Goal: Task Accomplishment & Management: Complete application form

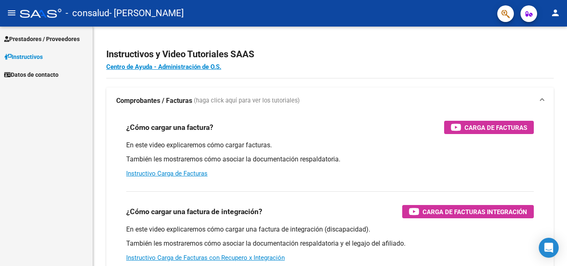
click at [35, 37] on span "Prestadores / Proveedores" at bounding box center [42, 38] width 76 height 9
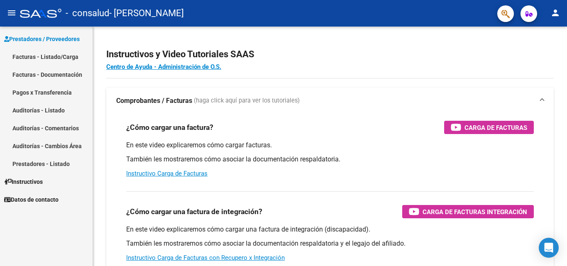
click at [41, 55] on link "Facturas - Listado/Carga" at bounding box center [46, 57] width 93 height 18
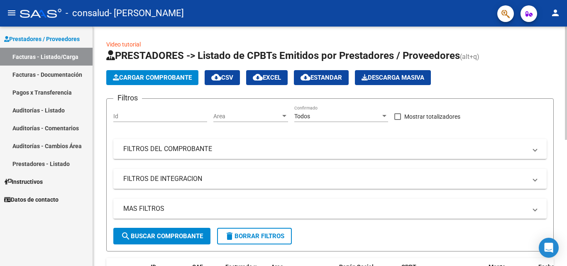
click at [127, 76] on span "Cargar Comprobante" at bounding box center [152, 77] width 79 height 7
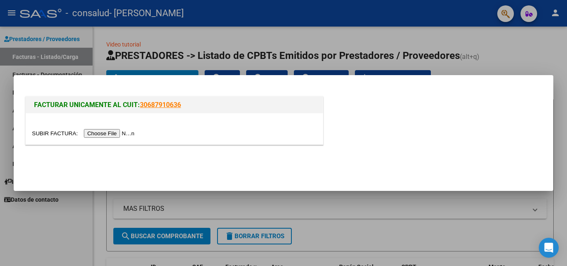
click at [118, 133] on input "file" at bounding box center [84, 133] width 105 height 9
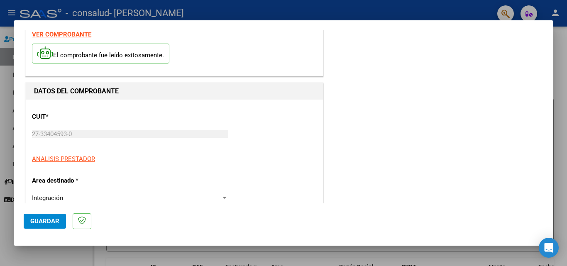
scroll to position [83, 0]
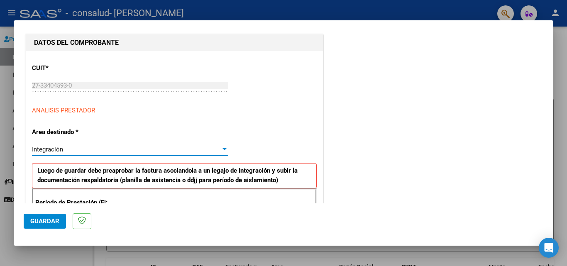
click at [64, 149] on div "Integración" at bounding box center [126, 149] width 189 height 7
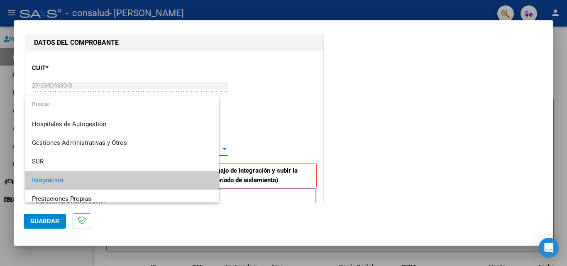
scroll to position [31, 0]
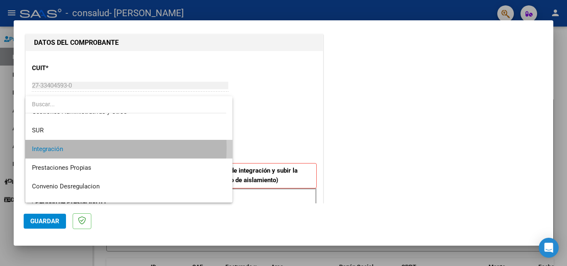
click at [64, 148] on span "Integración" at bounding box center [129, 149] width 194 height 19
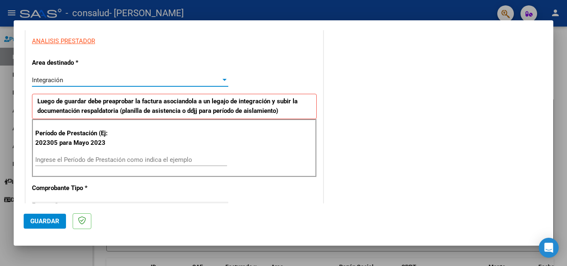
scroll to position [166, 0]
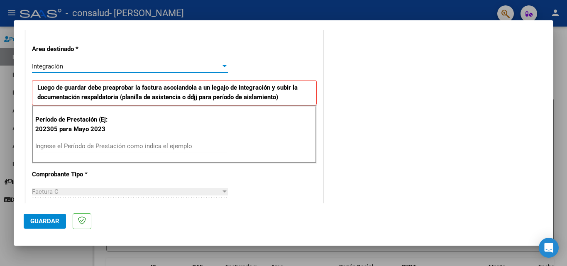
click at [63, 146] on input "Ingrese el Período de Prestación como indica el ejemplo" at bounding box center [131, 145] width 192 height 7
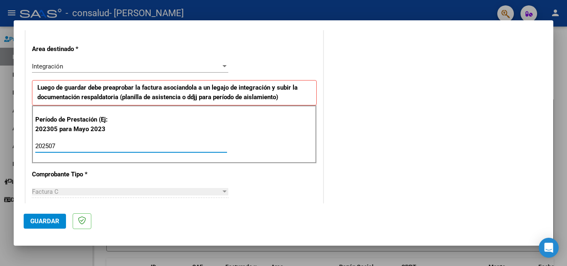
type input "202507"
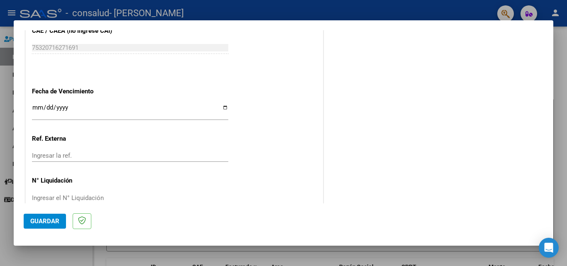
scroll to position [541, 0]
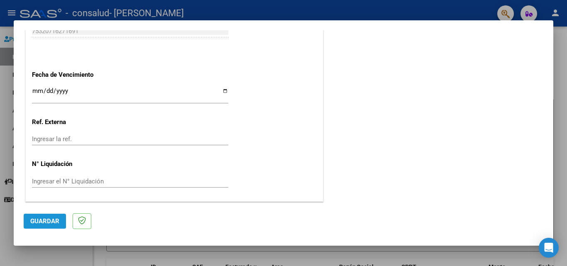
click at [43, 219] on span "Guardar" at bounding box center [44, 220] width 29 height 7
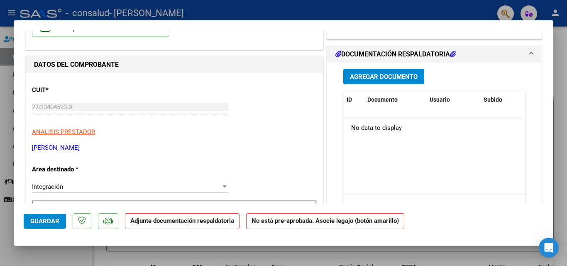
scroll to position [83, 0]
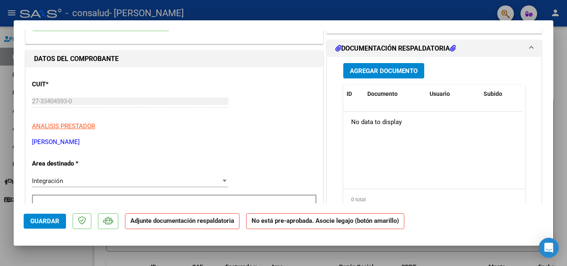
click at [368, 66] on button "Agregar Documento" at bounding box center [383, 70] width 81 height 15
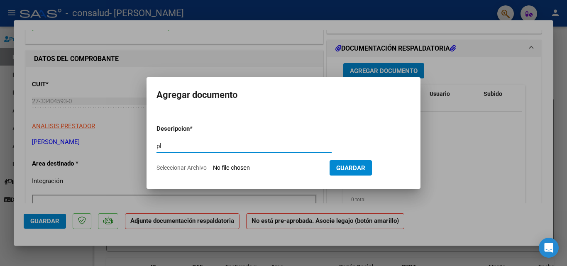
type input "p"
type input "PLANILLA DE ASISTENCIA"
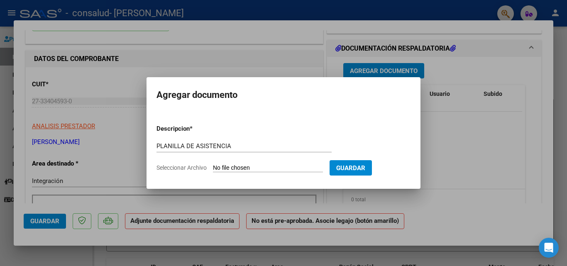
click at [271, 166] on input "Seleccionar Archivo" at bounding box center [268, 168] width 110 height 8
click at [217, 167] on input "Seleccionar Archivo" at bounding box center [268, 168] width 110 height 8
type input "C:\fakepath\Planilla [PERSON_NAME].pdf"
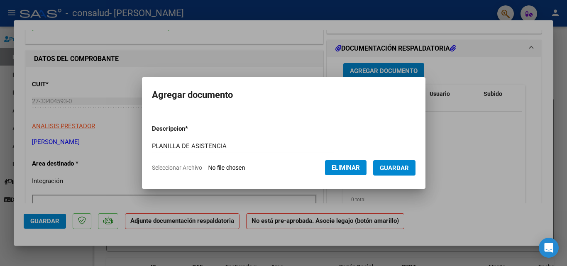
click at [400, 171] on span "Guardar" at bounding box center [394, 167] width 29 height 7
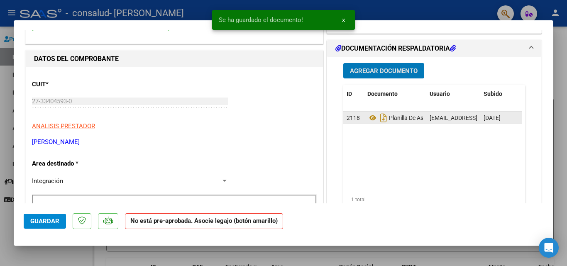
scroll to position [0, 0]
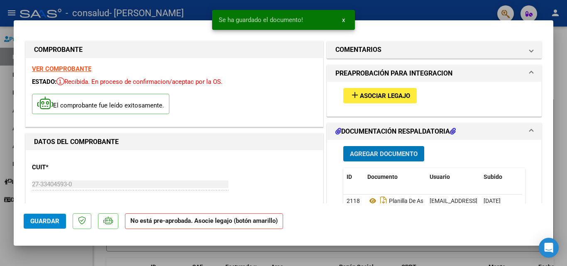
click at [393, 91] on button "add Asociar Legajo" at bounding box center [379, 95] width 73 height 15
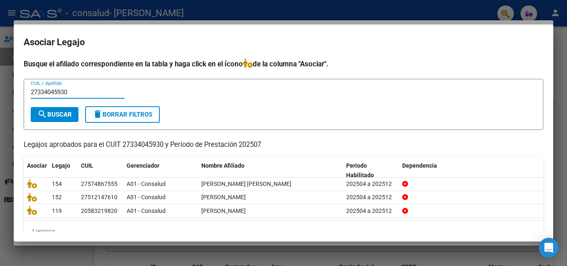
scroll to position [18, 0]
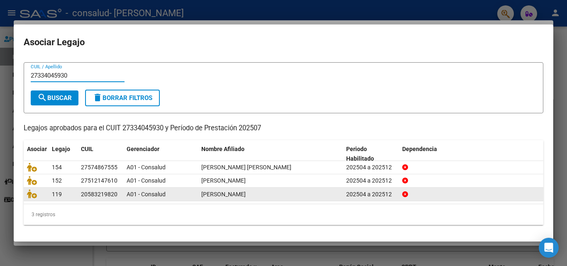
type input "27334045930"
click at [76, 195] on datatable-body-cell "119" at bounding box center [63, 194] width 29 height 13
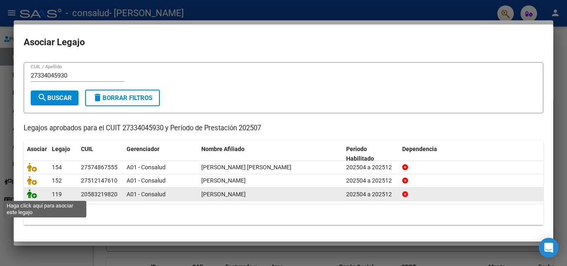
click at [32, 194] on icon at bounding box center [32, 193] width 10 height 9
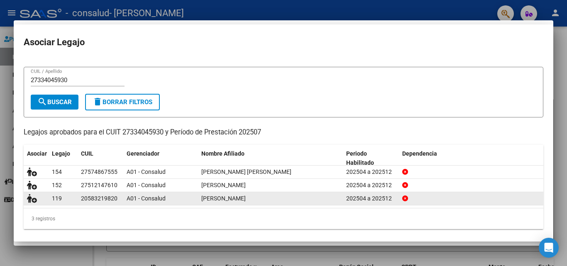
scroll to position [23, 0]
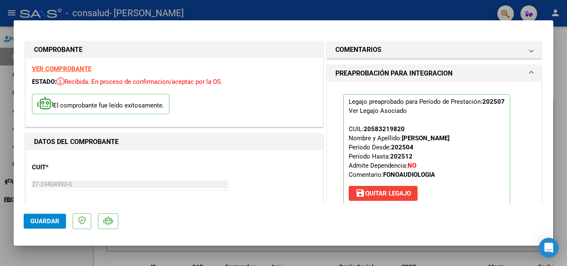
click at [43, 223] on span "Guardar" at bounding box center [44, 220] width 29 height 7
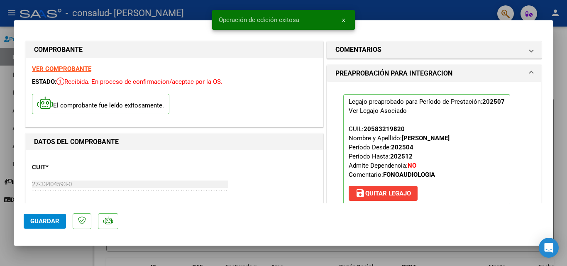
click at [344, 20] on span "x" at bounding box center [343, 19] width 3 height 7
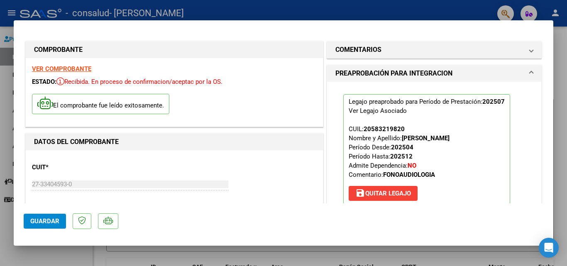
click at [37, 256] on div at bounding box center [283, 133] width 567 height 266
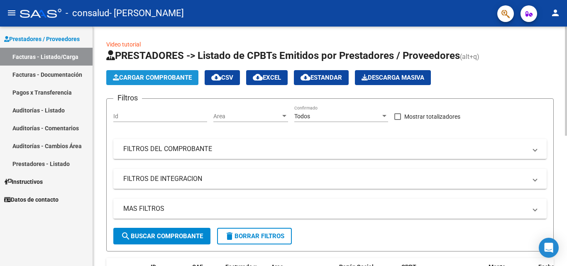
click at [145, 79] on span "Cargar Comprobante" at bounding box center [152, 77] width 79 height 7
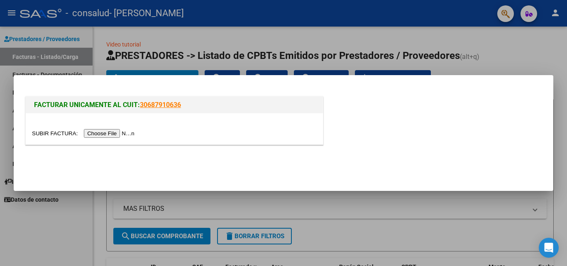
click at [123, 131] on input "file" at bounding box center [84, 133] width 105 height 9
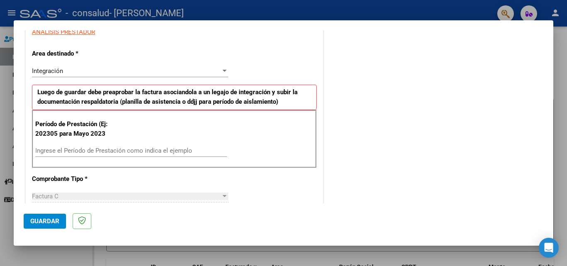
scroll to position [166, 0]
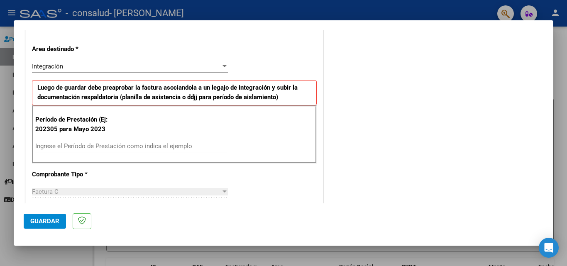
click at [76, 147] on input "Ingrese el Período de Prestación como indica el ejemplo" at bounding box center [131, 145] width 192 height 7
type input "202507"
click at [37, 221] on span "Guardar" at bounding box center [44, 220] width 29 height 7
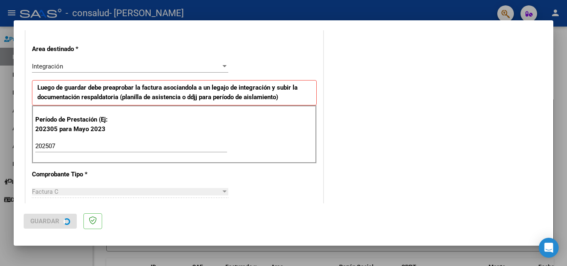
scroll to position [0, 0]
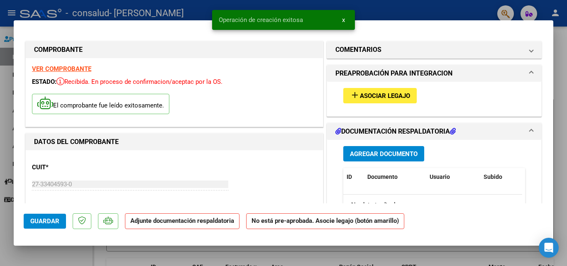
click at [380, 151] on span "Agregar Documento" at bounding box center [384, 153] width 68 height 7
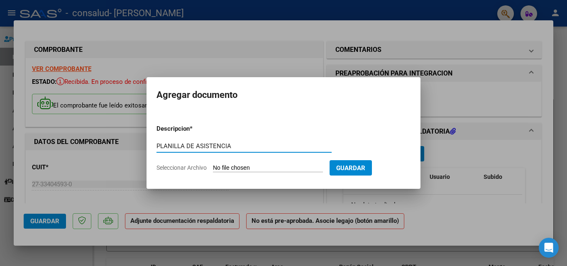
type input "PLANILLA DE ASISTENCIA"
click at [216, 166] on input "Seleccionar Archivo" at bounding box center [268, 168] width 110 height 8
type input "C:\fakepath\Planilla [PERSON_NAME].pdf"
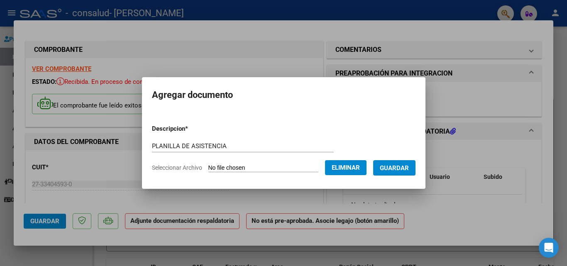
click at [409, 168] on span "Guardar" at bounding box center [394, 167] width 29 height 7
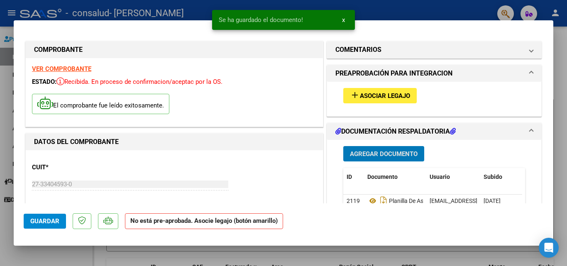
click at [393, 95] on span "Asociar Legajo" at bounding box center [385, 95] width 50 height 7
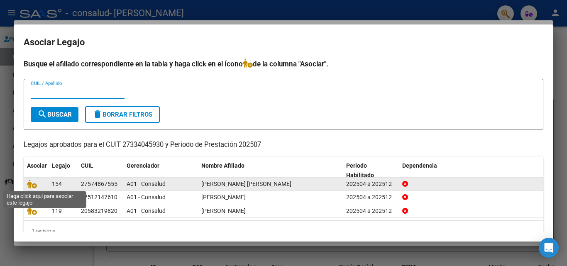
click at [39, 185] on span at bounding box center [33, 184] width 12 height 7
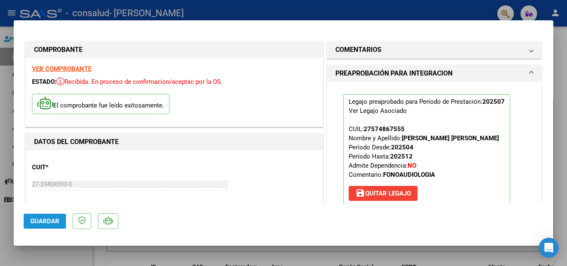
click at [49, 221] on span "Guardar" at bounding box center [44, 220] width 29 height 7
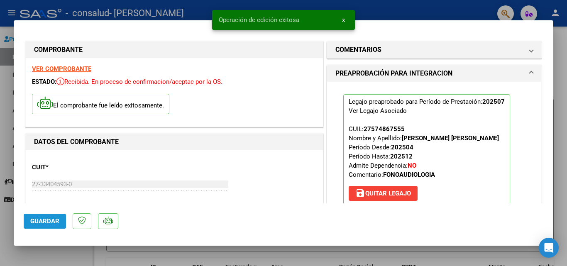
click at [41, 215] on button "Guardar" at bounding box center [45, 221] width 42 height 15
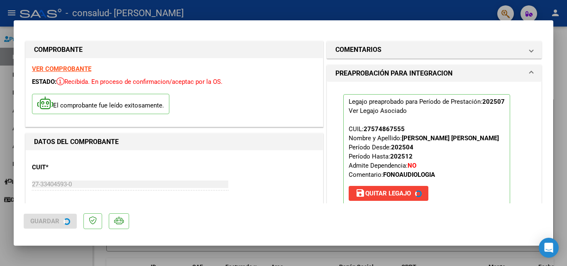
click at [388, 15] on div at bounding box center [283, 133] width 567 height 266
type input "$ 0,00"
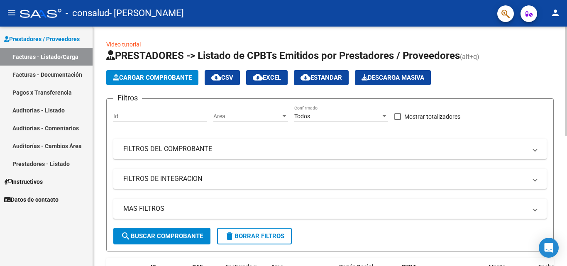
click at [130, 75] on span "Cargar Comprobante" at bounding box center [152, 77] width 79 height 7
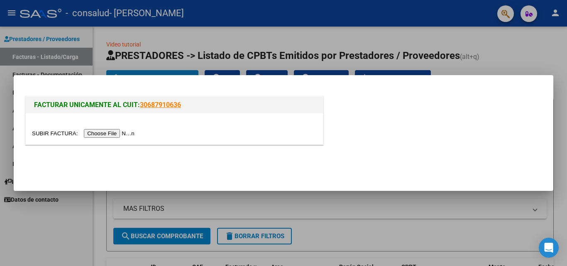
click at [122, 132] on input "file" at bounding box center [84, 133] width 105 height 9
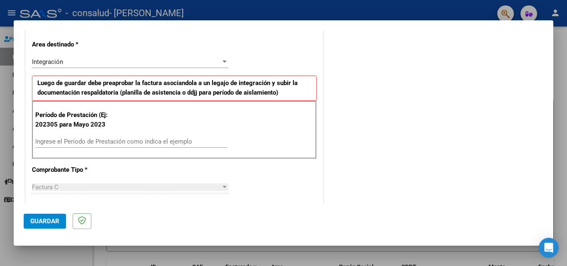
scroll to position [166, 0]
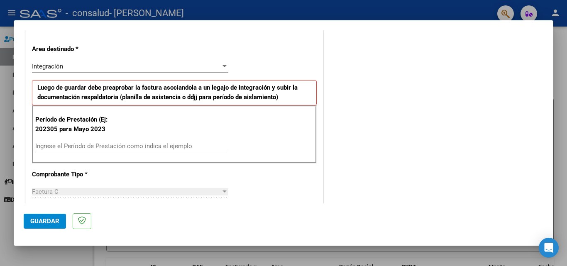
click at [71, 144] on input "Ingrese el Período de Prestación como indica el ejemplo" at bounding box center [131, 145] width 192 height 7
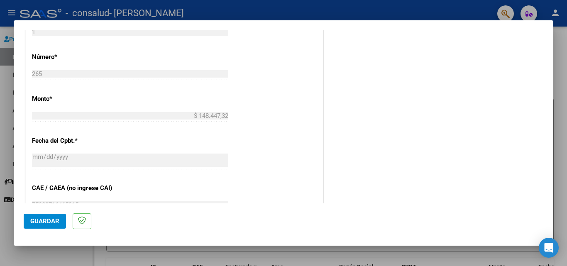
scroll to position [456, 0]
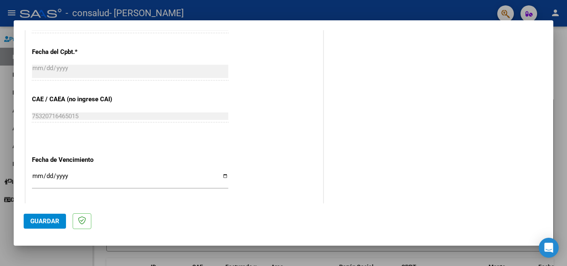
type input "202507"
click at [53, 221] on span "Guardar" at bounding box center [44, 220] width 29 height 7
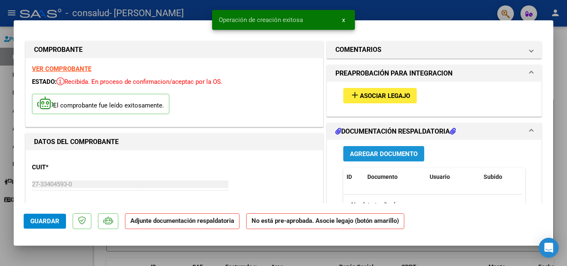
click at [405, 151] on span "Agregar Documento" at bounding box center [384, 153] width 68 height 7
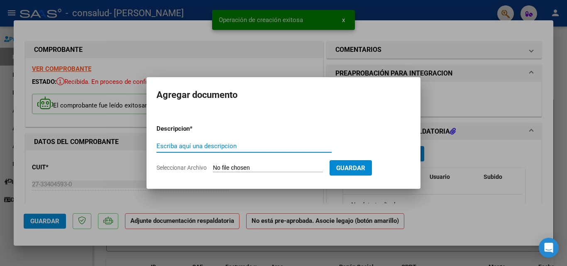
click at [208, 145] on input "Escriba aquí una descripcion" at bounding box center [243, 145] width 175 height 7
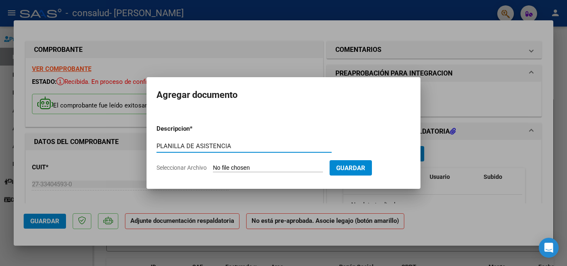
type input "PLANILLA DE ASISTENCIA"
click at [224, 166] on input "Seleccionar Archivo" at bounding box center [268, 168] width 110 height 8
type input "C:\fakepath\Planilla de Zdanovicz Belén.pdf"
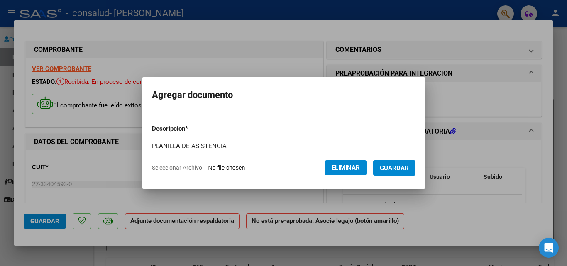
click at [404, 164] on span "Guardar" at bounding box center [394, 167] width 29 height 7
click at [468, 225] on div at bounding box center [283, 133] width 567 height 266
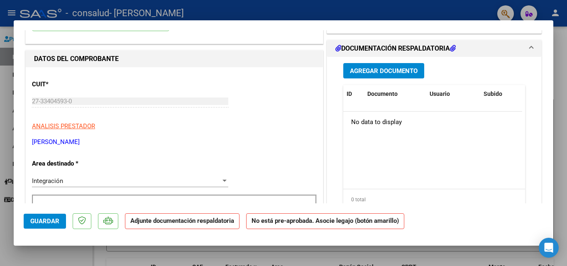
scroll to position [41, 0]
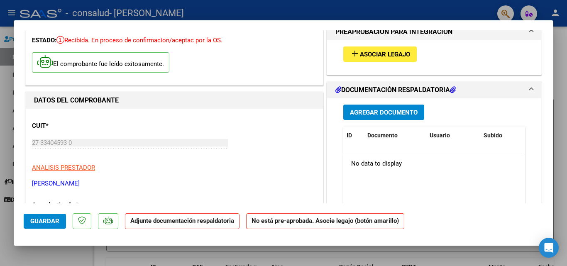
click at [370, 108] on span "Agregar Documento" at bounding box center [384, 111] width 68 height 7
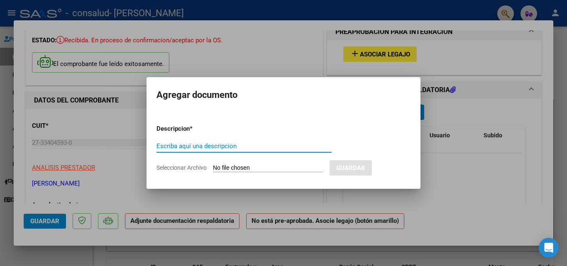
click at [234, 146] on input "Escriba aquí una descripcion" at bounding box center [243, 145] width 175 height 7
type input "PLANILLA DE ASISTENCIA"
click at [246, 166] on input "Seleccionar Archivo" at bounding box center [268, 168] width 110 height 8
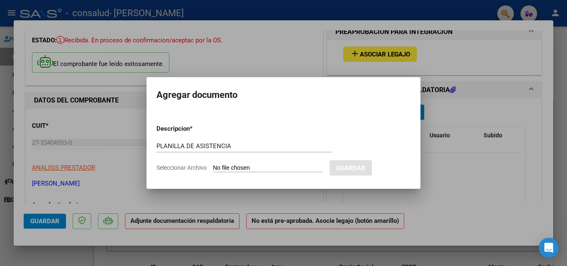
type input "C:\fakepath\Planilla de Zdanovicz Belén.pdf"
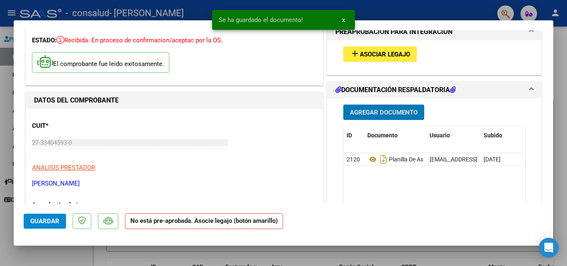
scroll to position [0, 0]
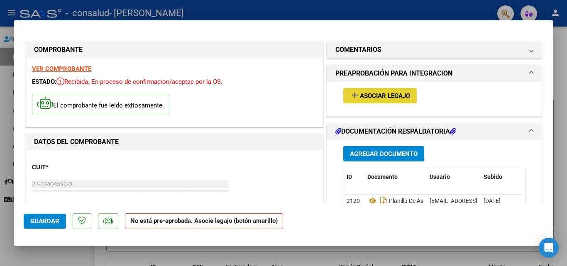
click at [373, 90] on button "add Asociar Legajo" at bounding box center [379, 95] width 73 height 15
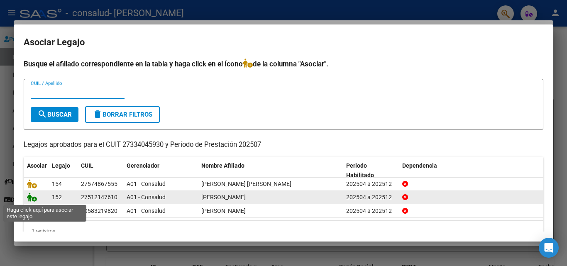
click at [34, 200] on icon at bounding box center [32, 197] width 10 height 9
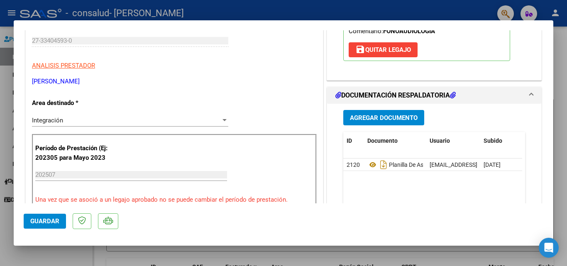
scroll to position [124, 0]
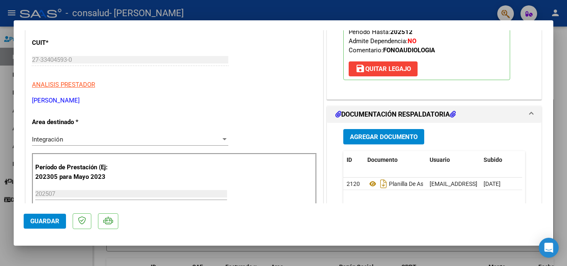
click at [37, 221] on span "Guardar" at bounding box center [44, 220] width 29 height 7
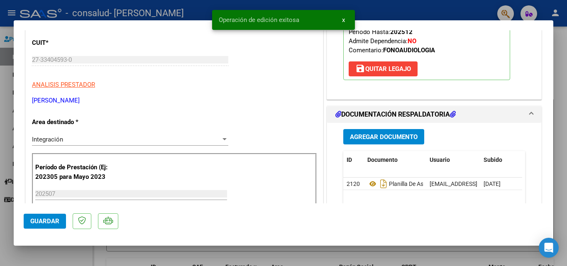
click at [393, 258] on div at bounding box center [283, 133] width 567 height 266
type input "$ 0,00"
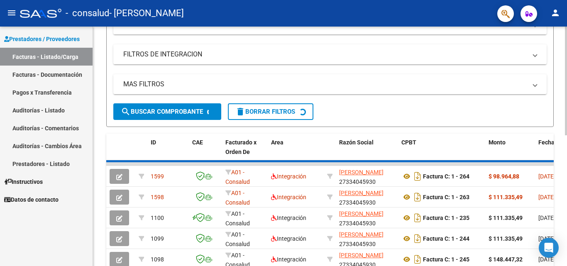
click at [353, 110] on form "Filtros Id Area Area Todos Confirmado Mostrar totalizadores FILTROS DEL COMPROB…" at bounding box center [329, 50] width 447 height 153
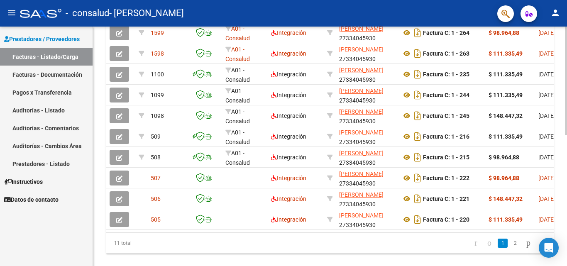
scroll to position [289, 0]
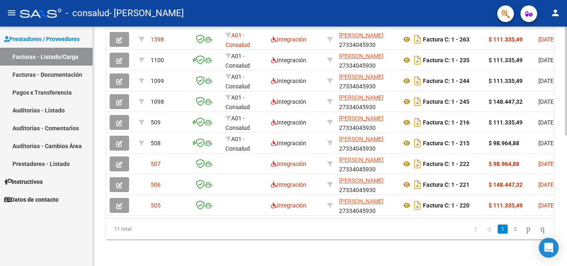
click at [519, 229] on div "11 total 1 2" at bounding box center [329, 229] width 447 height 21
click at [506, 230] on div "11 total 1 2" at bounding box center [329, 229] width 447 height 21
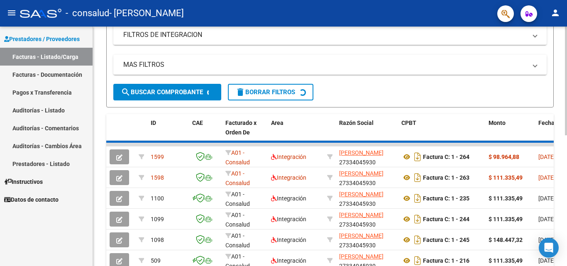
scroll to position [123, 0]
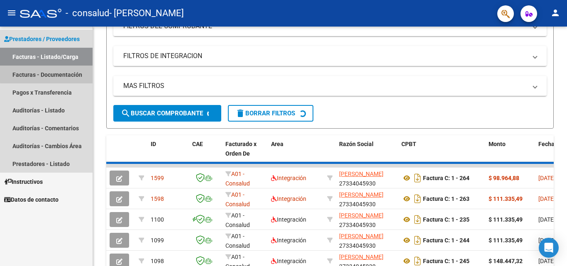
click at [59, 73] on link "Facturas - Documentación" at bounding box center [46, 75] width 93 height 18
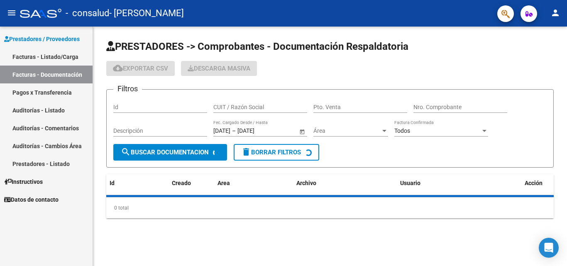
click at [60, 57] on link "Facturas - Listado/Carga" at bounding box center [46, 57] width 93 height 18
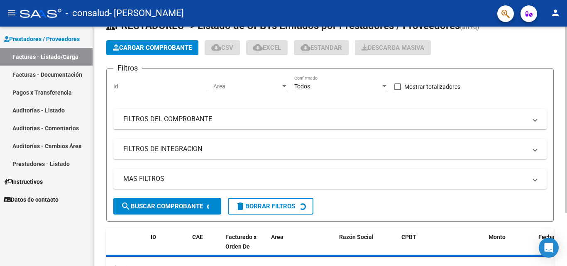
scroll to position [68, 0]
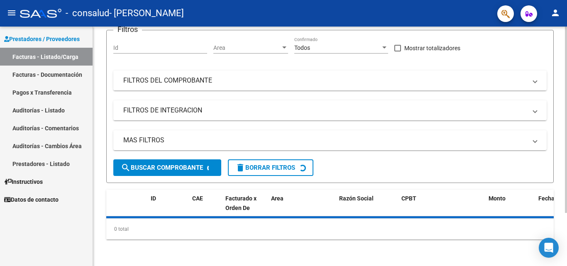
click at [398, 252] on div "Video tutorial PRESTADORES -> Listado de CPBTs Emitidos por Prestadores / Prove…" at bounding box center [330, 112] width 474 height 308
click at [342, 258] on div "Video tutorial PRESTADORES -> Listado de CPBTs Emitidos por Prestadores / Prove…" at bounding box center [330, 112] width 474 height 308
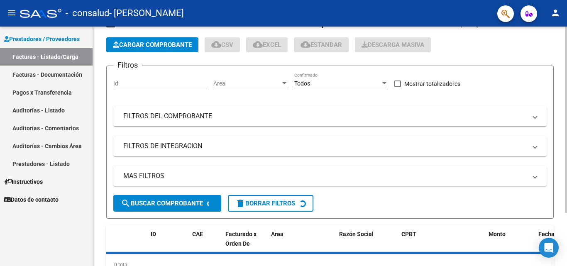
scroll to position [0, 0]
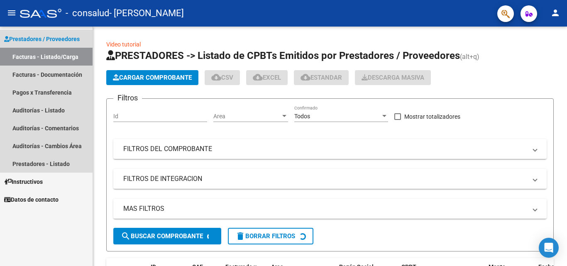
click at [59, 56] on link "Facturas - Listado/Carga" at bounding box center [46, 57] width 93 height 18
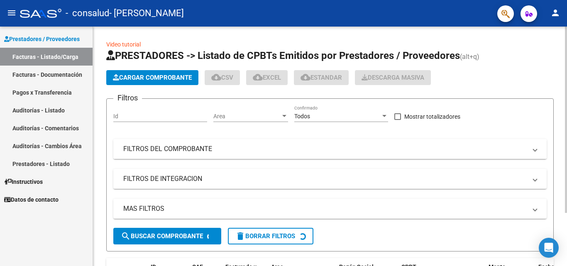
scroll to position [68, 0]
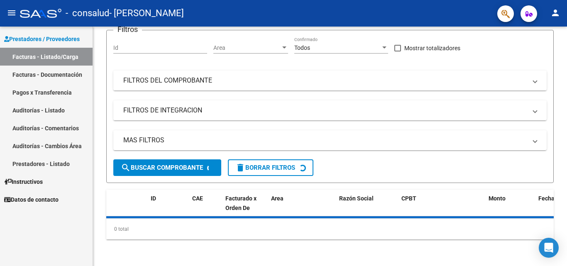
click at [41, 71] on link "Facturas - Documentación" at bounding box center [46, 75] width 93 height 18
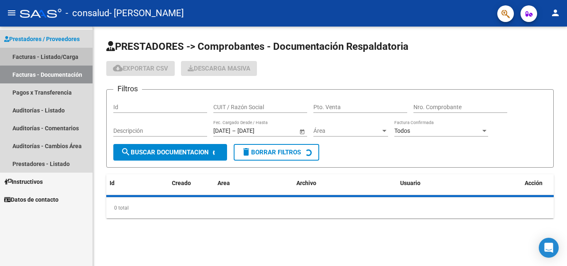
click at [49, 56] on link "Facturas - Listado/Carga" at bounding box center [46, 57] width 93 height 18
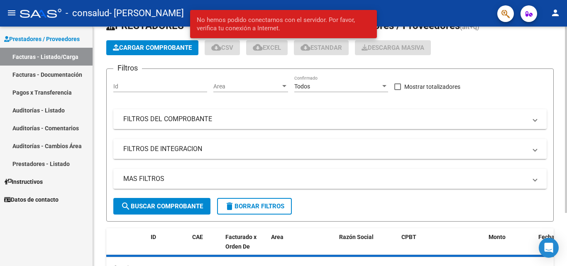
scroll to position [68, 0]
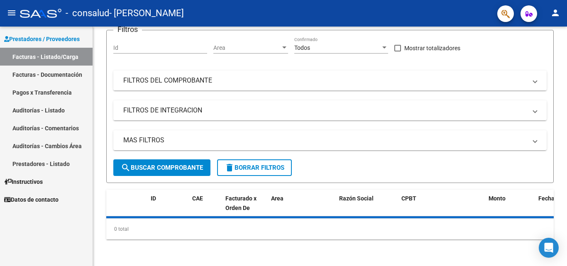
click at [27, 73] on link "Facturas - Documentación" at bounding box center [46, 75] width 93 height 18
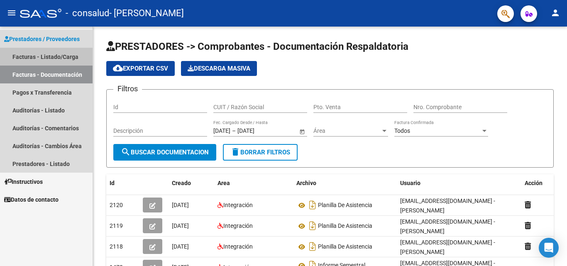
click at [50, 59] on link "Facturas - Listado/Carga" at bounding box center [46, 57] width 93 height 18
